Goal: Navigation & Orientation: Find specific page/section

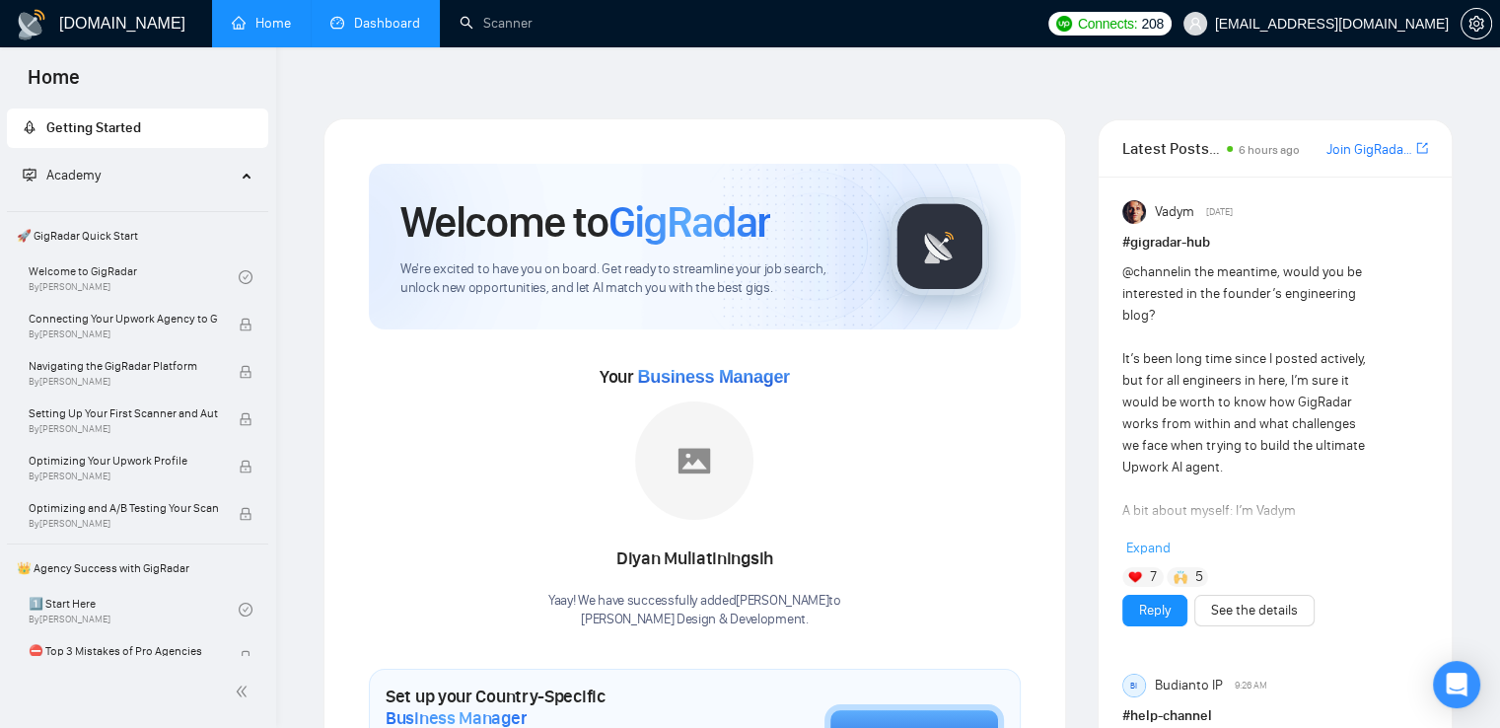
drag, startPoint x: 0, startPoint y: 0, endPoint x: 388, endPoint y: 33, distance: 388.9
click at [388, 32] on link "Dashboard" at bounding box center [375, 23] width 90 height 17
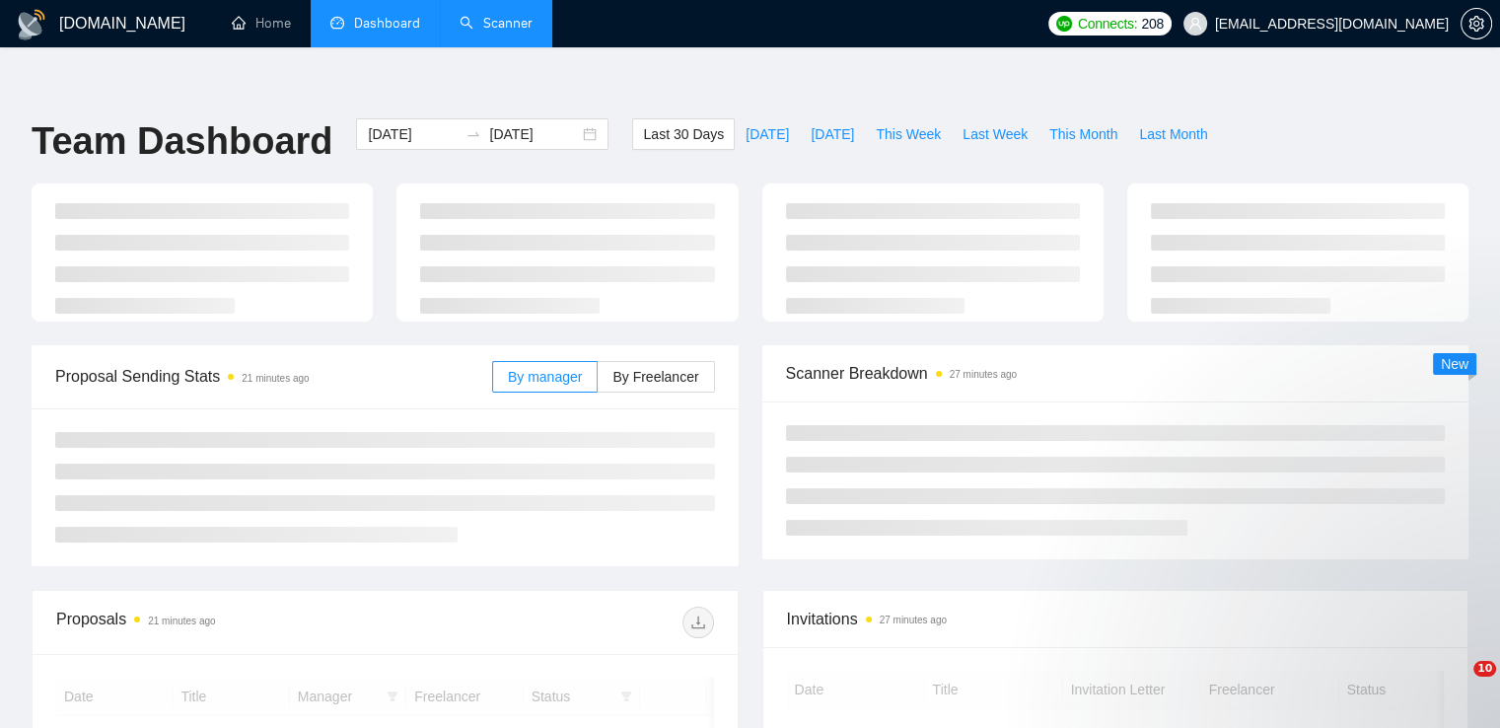
click at [508, 25] on link "Scanner" at bounding box center [496, 23] width 73 height 17
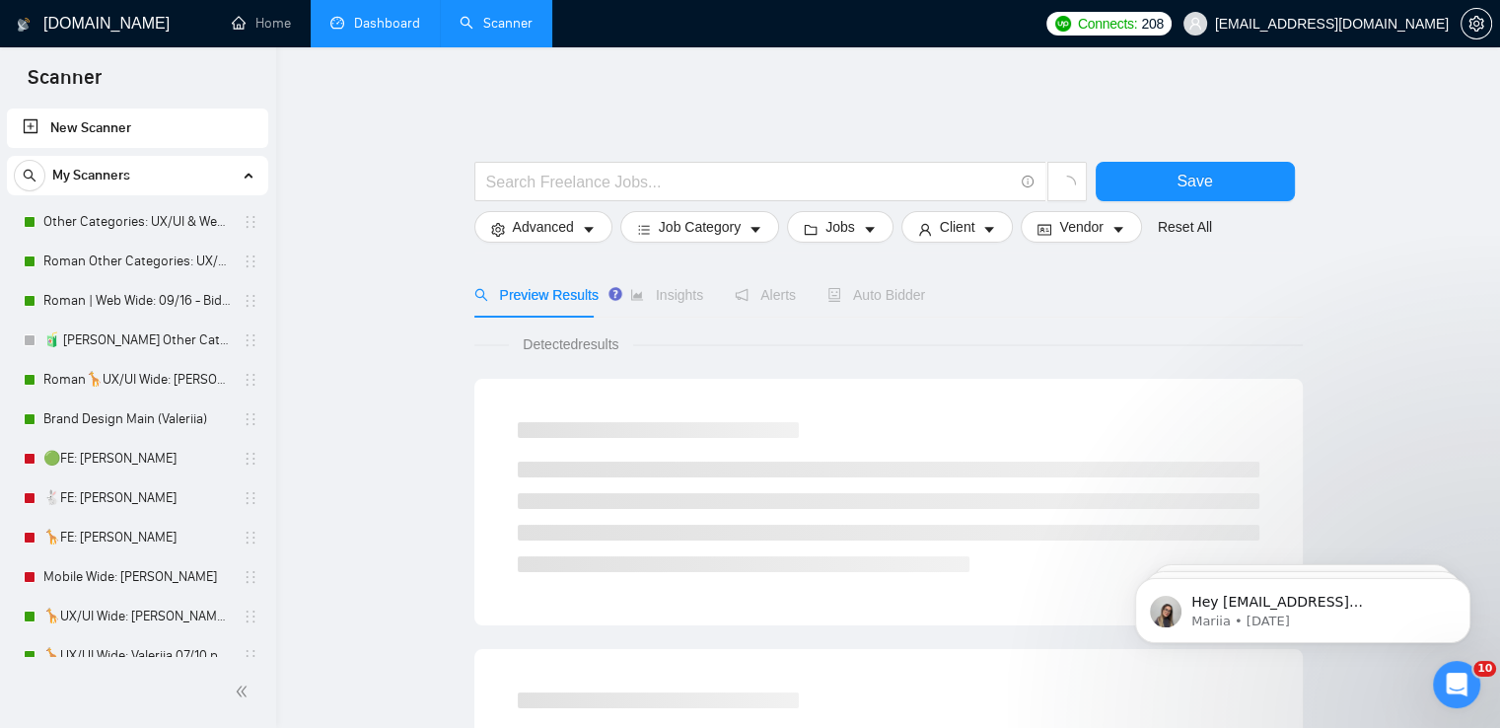
click at [410, 17] on link "Dashboard" at bounding box center [375, 23] width 90 height 17
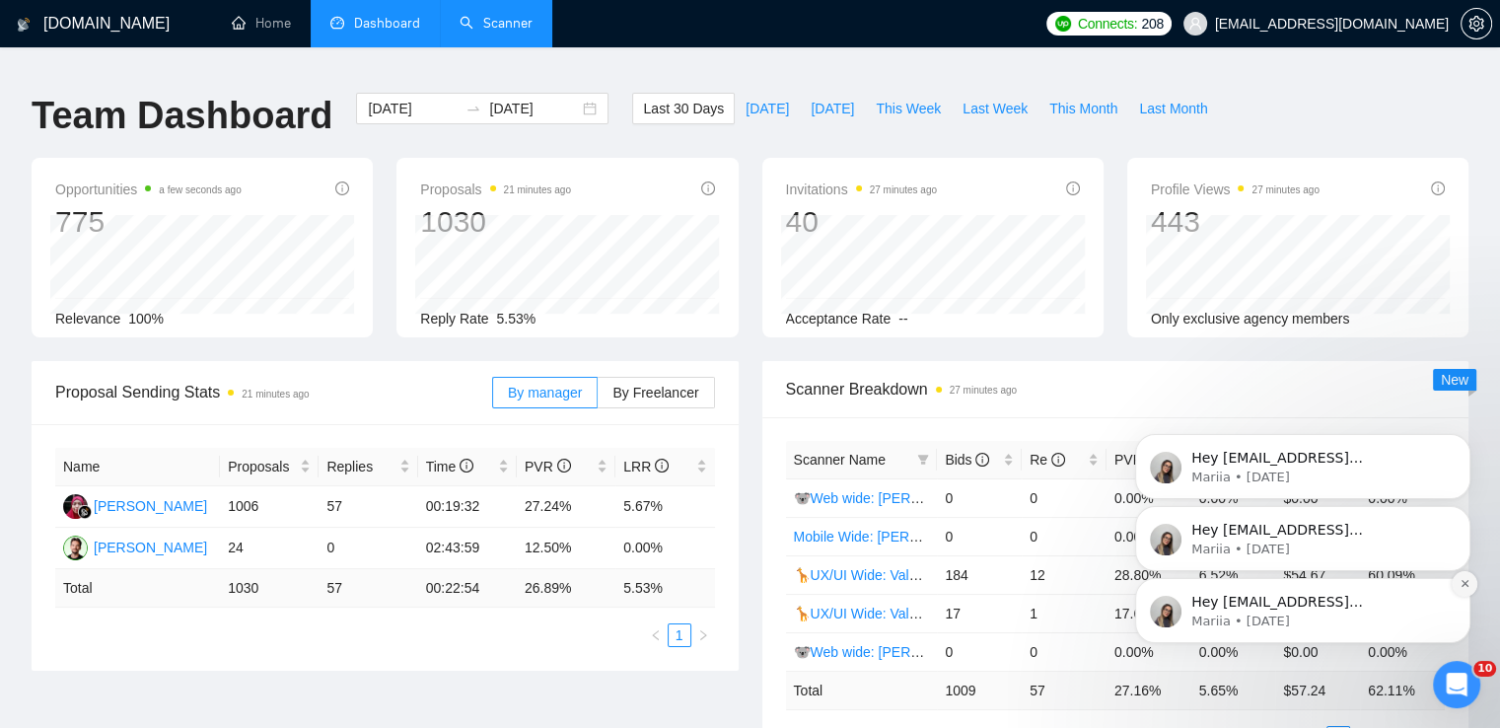
click at [1462, 587] on icon "Dismiss notification" at bounding box center [1464, 583] width 11 height 11
click at [1465, 587] on icon "Dismiss notification" at bounding box center [1464, 583] width 11 height 11
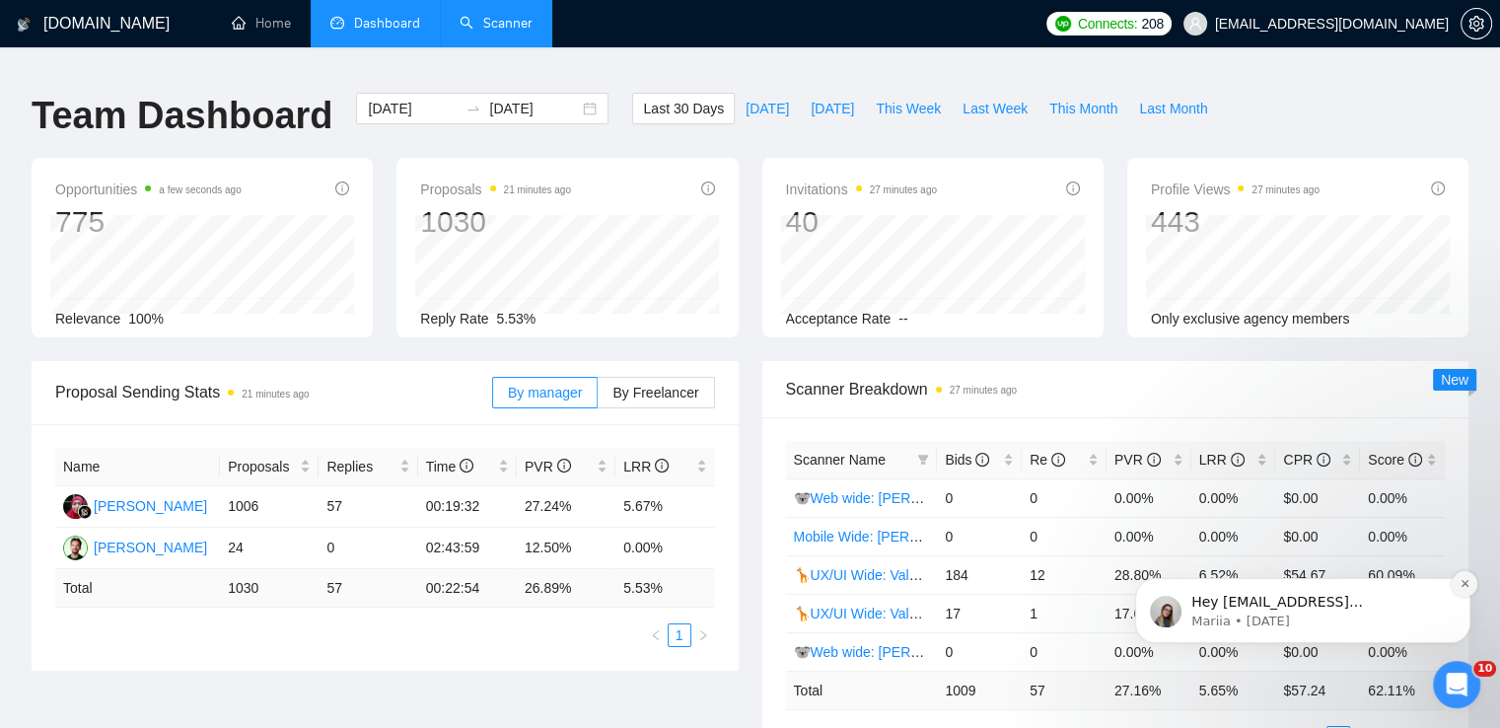
click at [1466, 581] on icon "Dismiss notification" at bounding box center [1464, 583] width 11 height 11
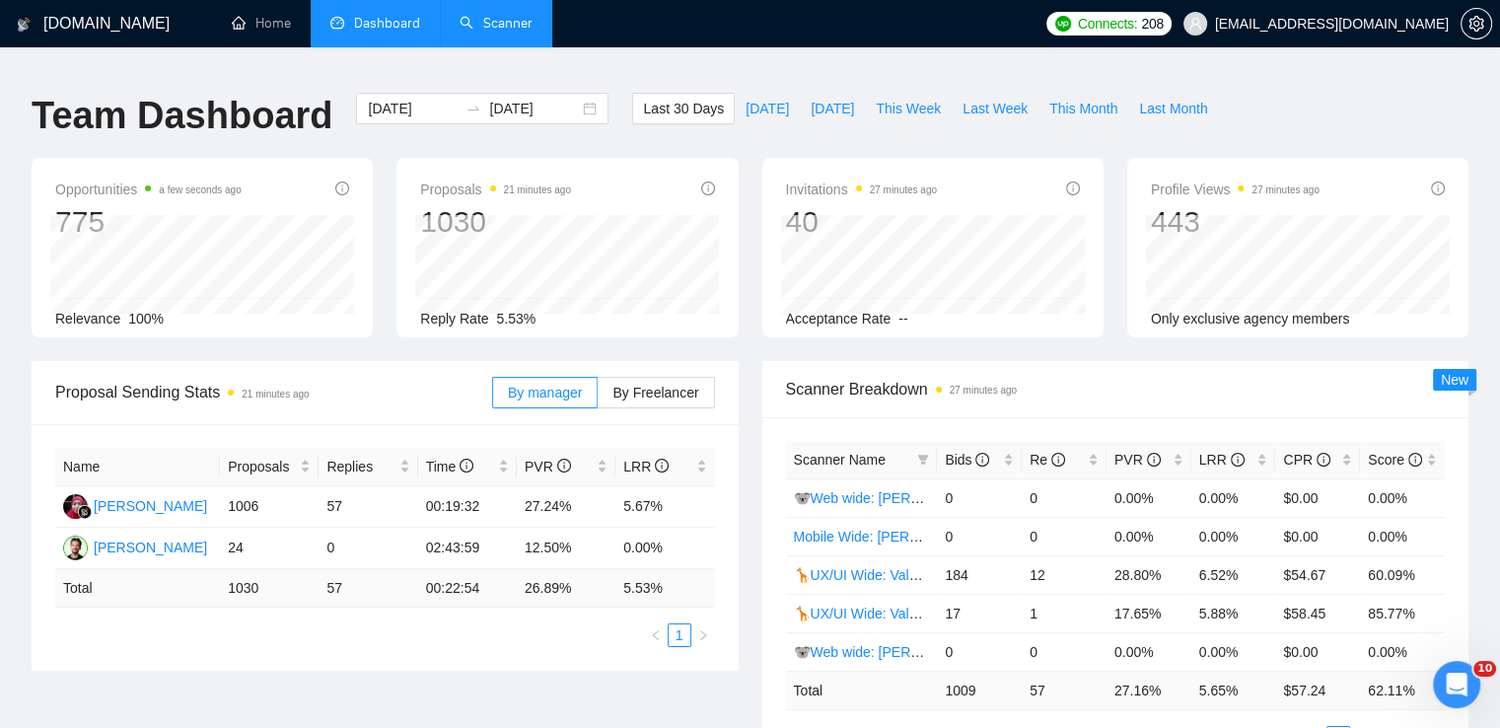
click at [1357, 727] on link "2" at bounding box center [1362, 738] width 22 height 22
click at [1380, 727] on link "3" at bounding box center [1386, 738] width 22 height 22
click at [1404, 727] on link "4" at bounding box center [1409, 738] width 22 height 22
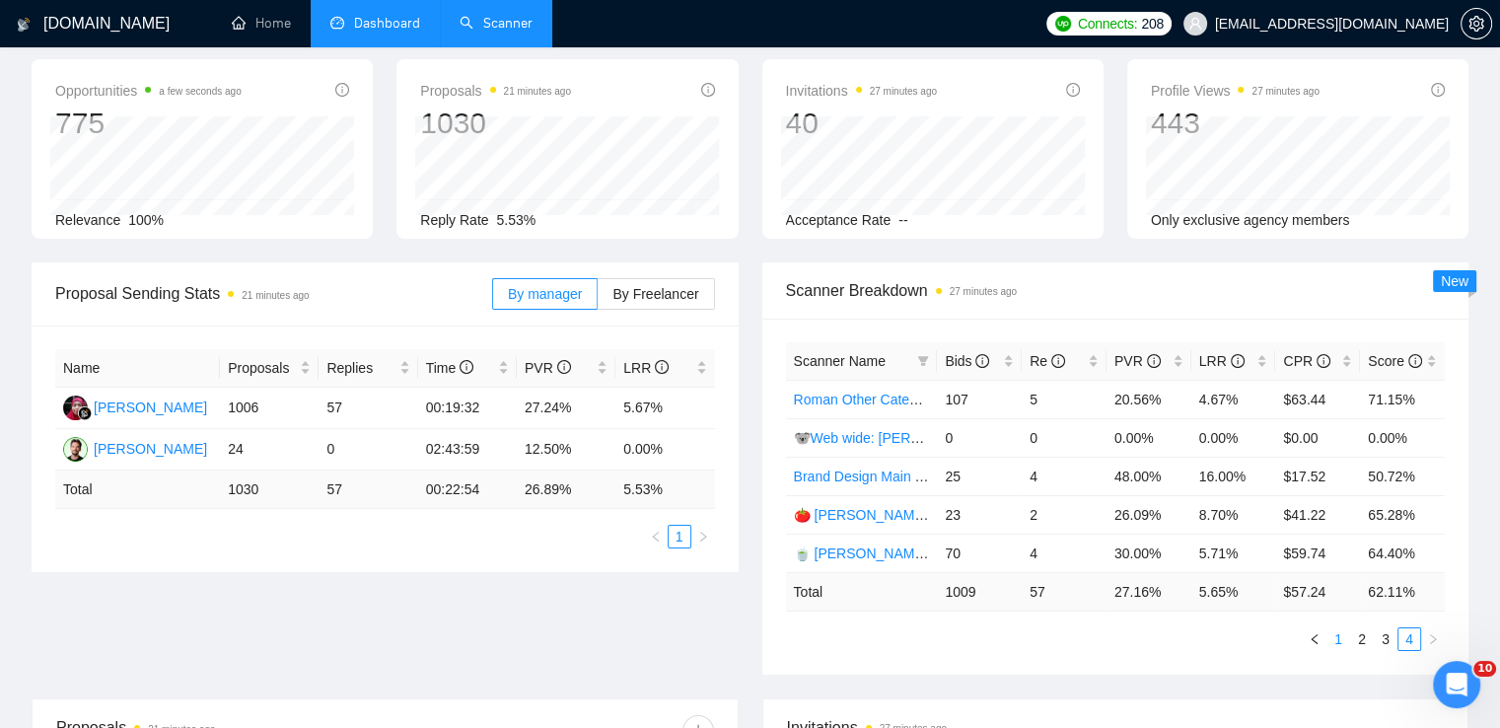
click at [1341, 628] on link "1" at bounding box center [1338, 639] width 22 height 22
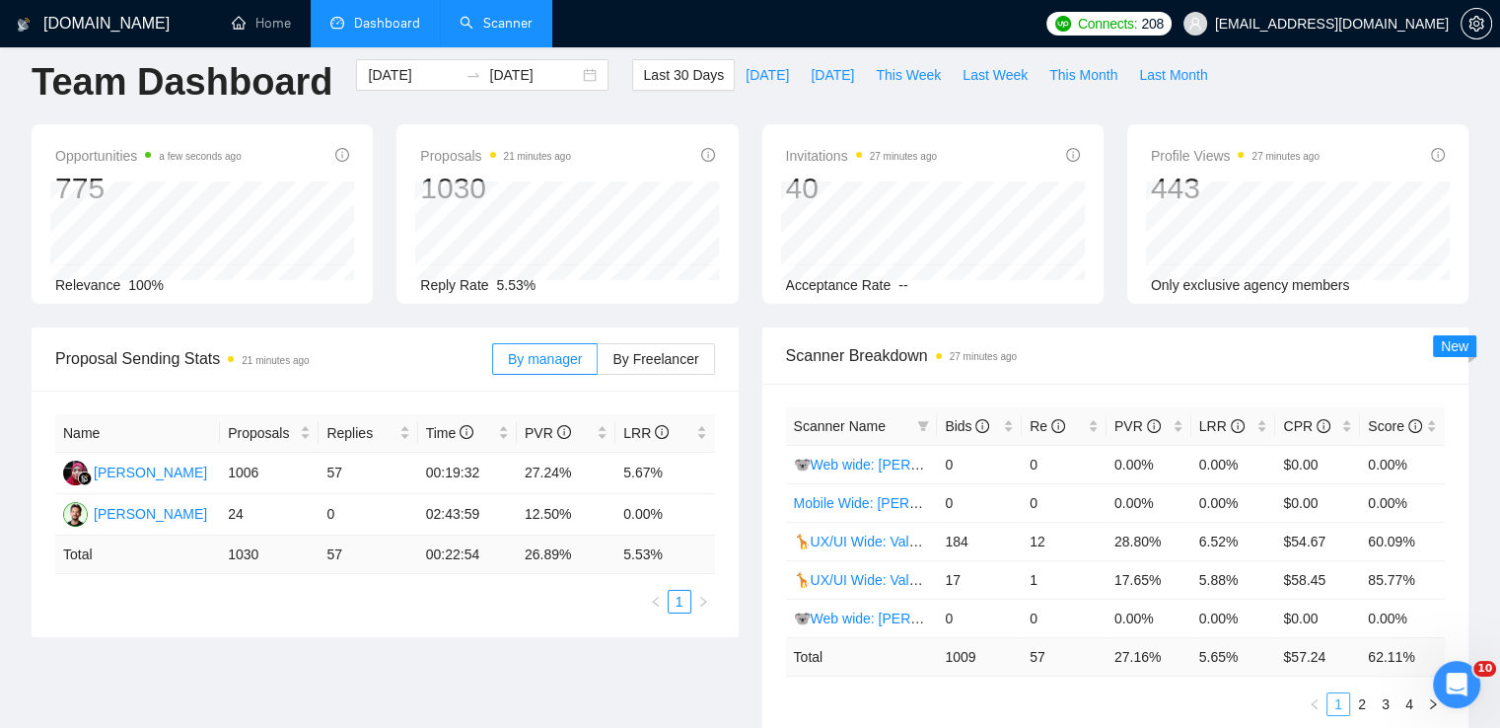
scroll to position [0, 0]
